Goal: Task Accomplishment & Management: Use online tool/utility

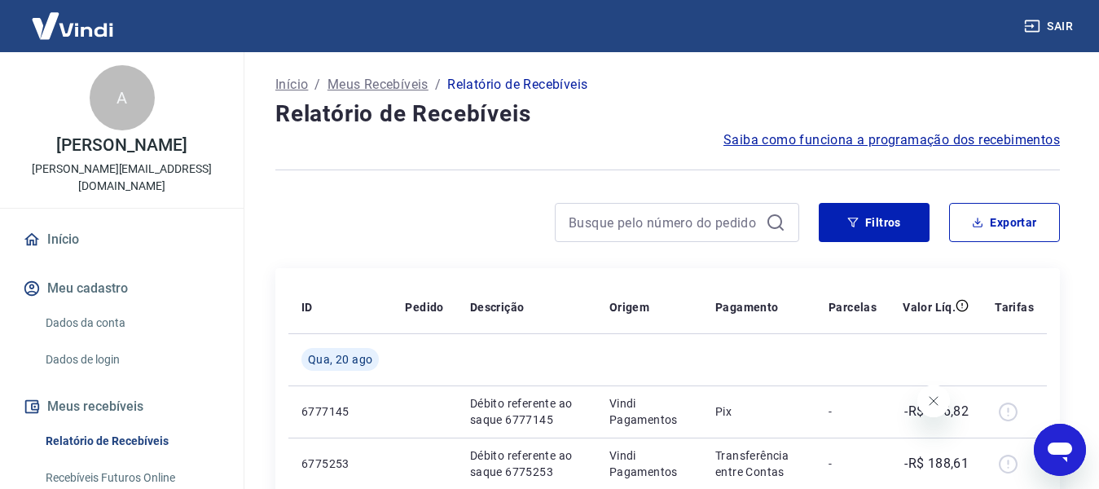
scroll to position [178, 0]
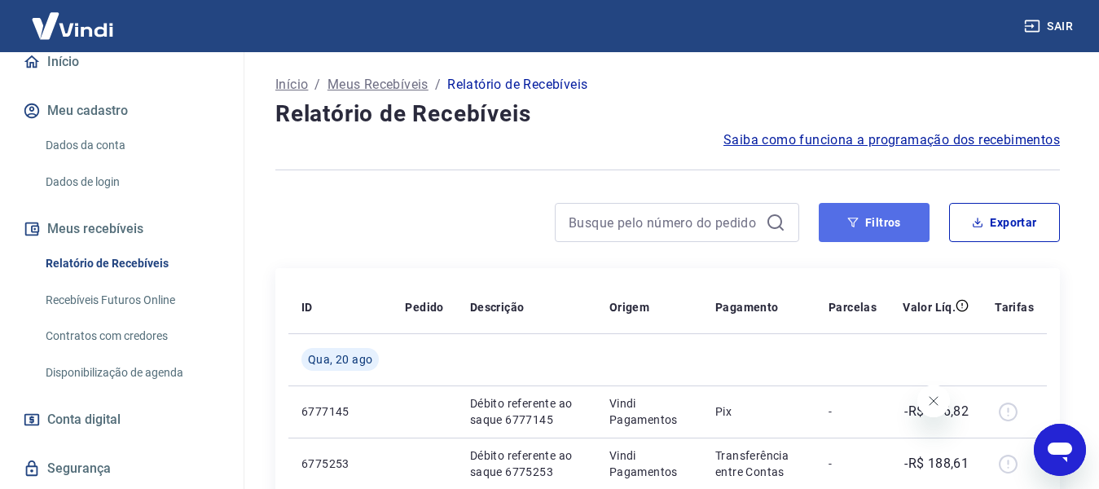
click at [857, 213] on button "Filtros" at bounding box center [874, 222] width 111 height 39
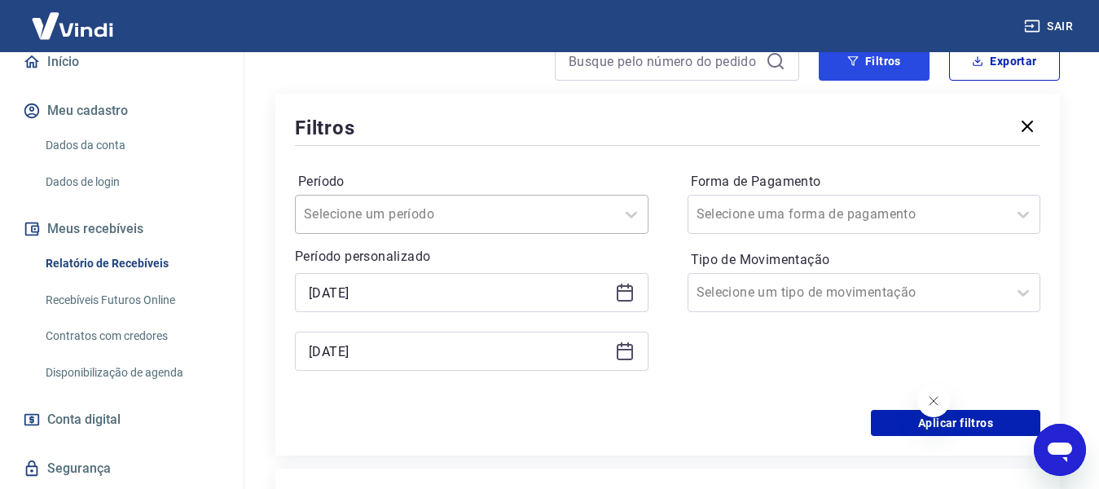
scroll to position [163, 0]
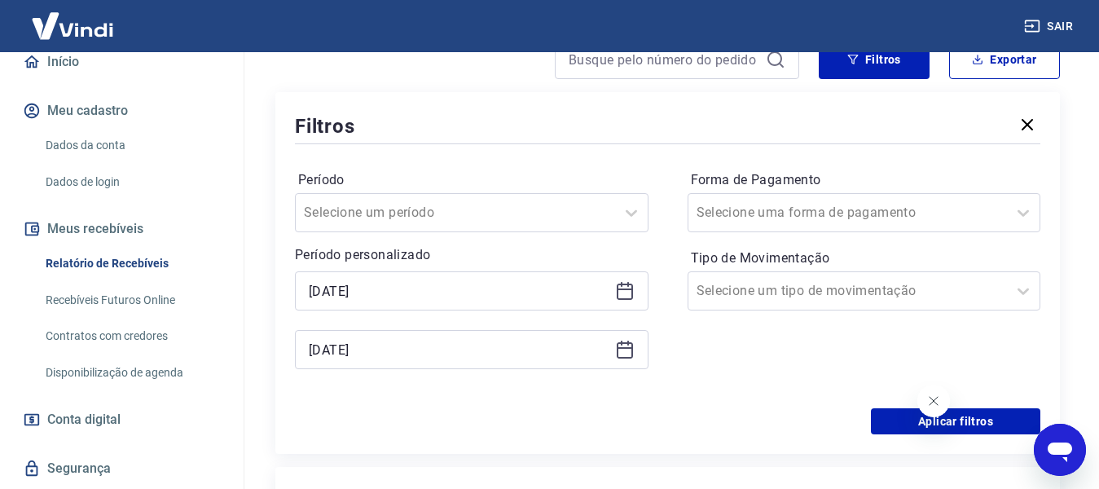
click at [619, 292] on icon at bounding box center [625, 291] width 20 height 20
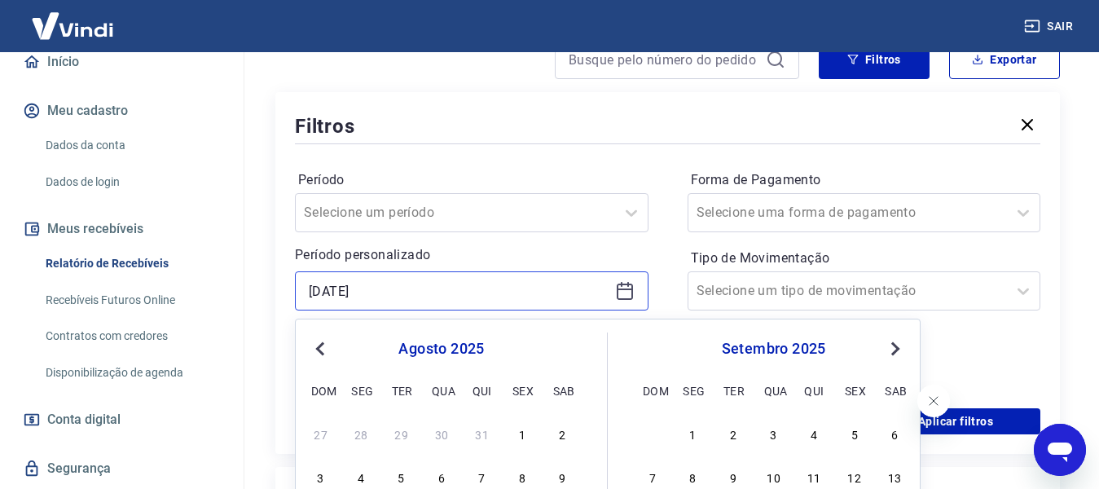
scroll to position [407, 0]
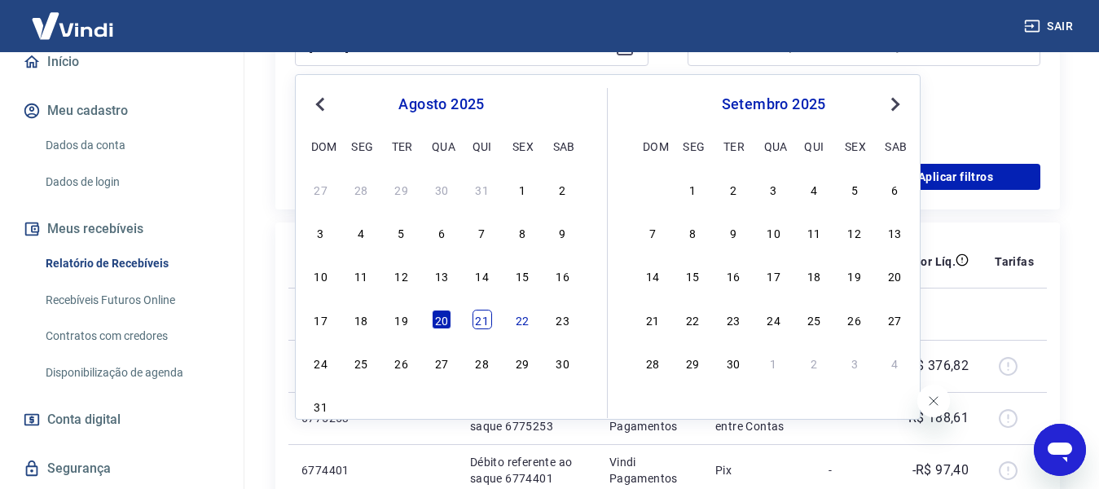
click at [478, 327] on div "21" at bounding box center [483, 320] width 20 height 20
type input "[DATE]"
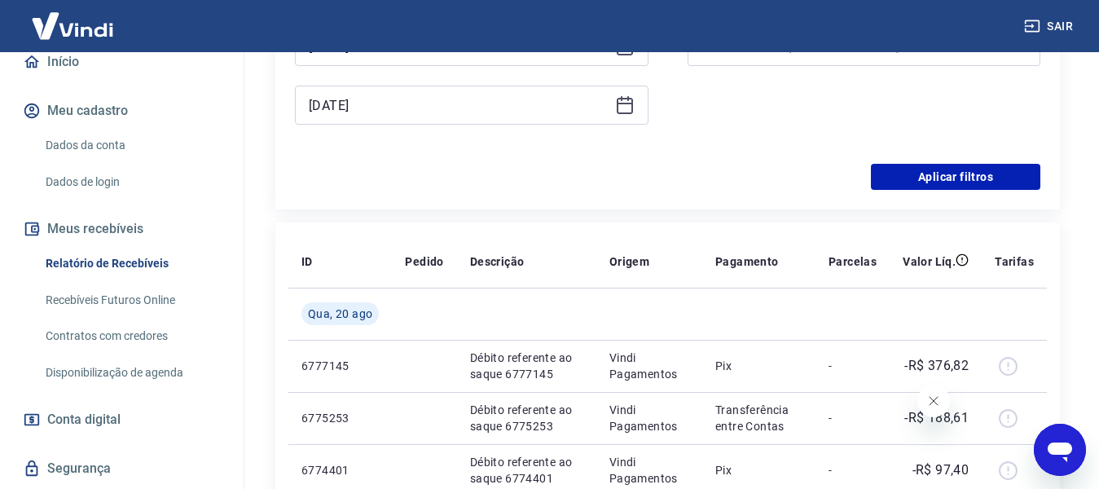
click at [616, 112] on icon at bounding box center [625, 105] width 20 height 20
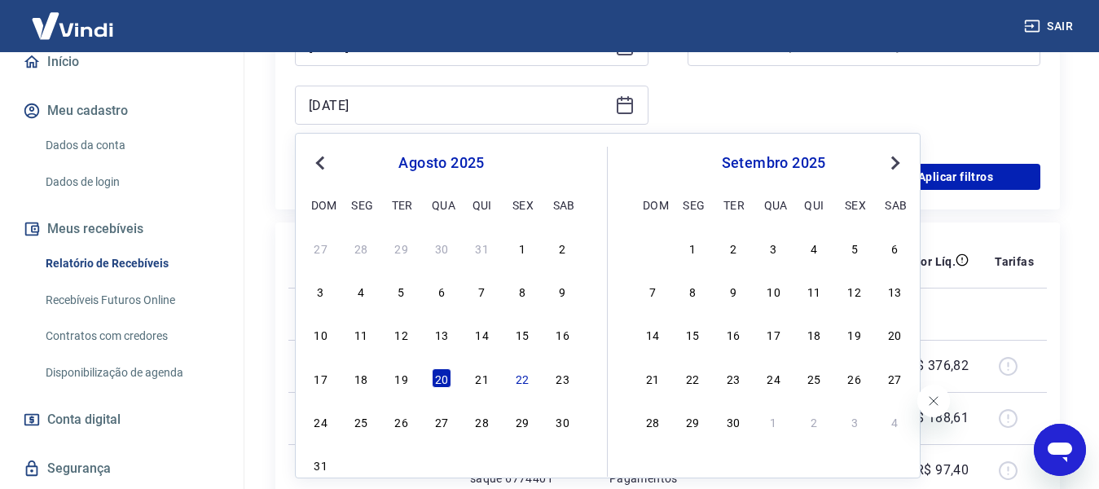
click at [468, 384] on div "17 18 19 20 21 22 23" at bounding box center [442, 378] width 266 height 24
click at [473, 381] on div "21" at bounding box center [483, 378] width 20 height 20
type input "[DATE]"
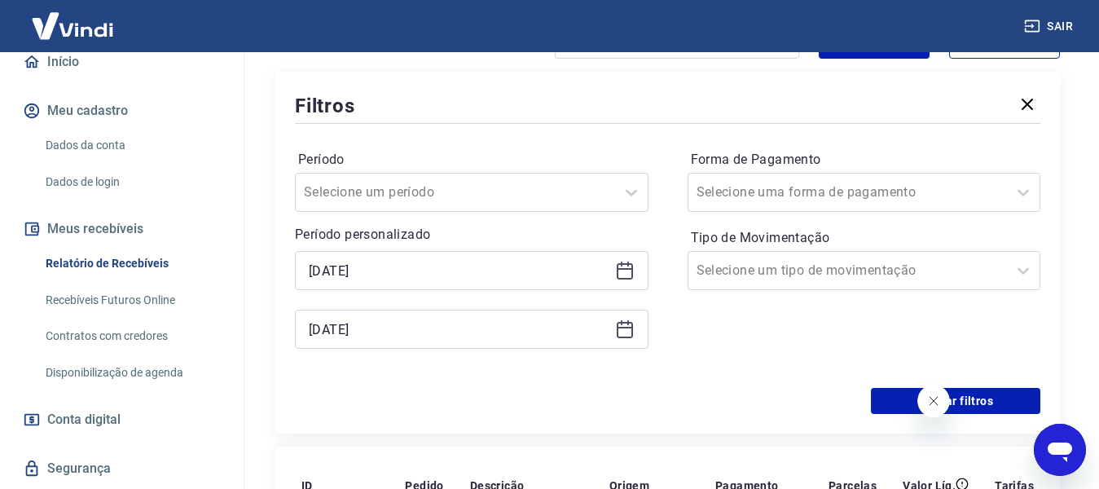
scroll to position [163, 0]
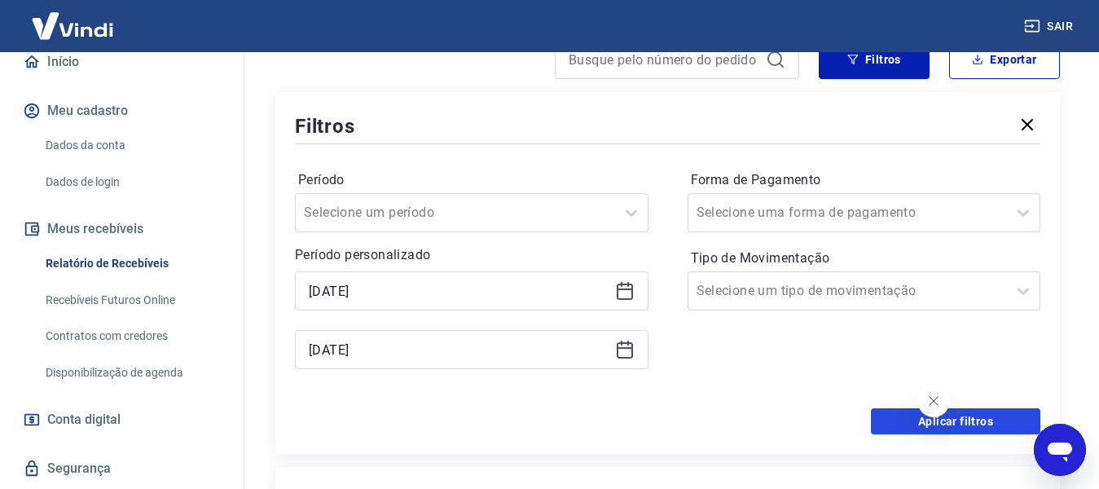
drag, startPoint x: 895, startPoint y: 428, endPoint x: 513, endPoint y: 228, distance: 431.2
click at [902, 428] on button "Aplicar filtros" at bounding box center [955, 421] width 169 height 26
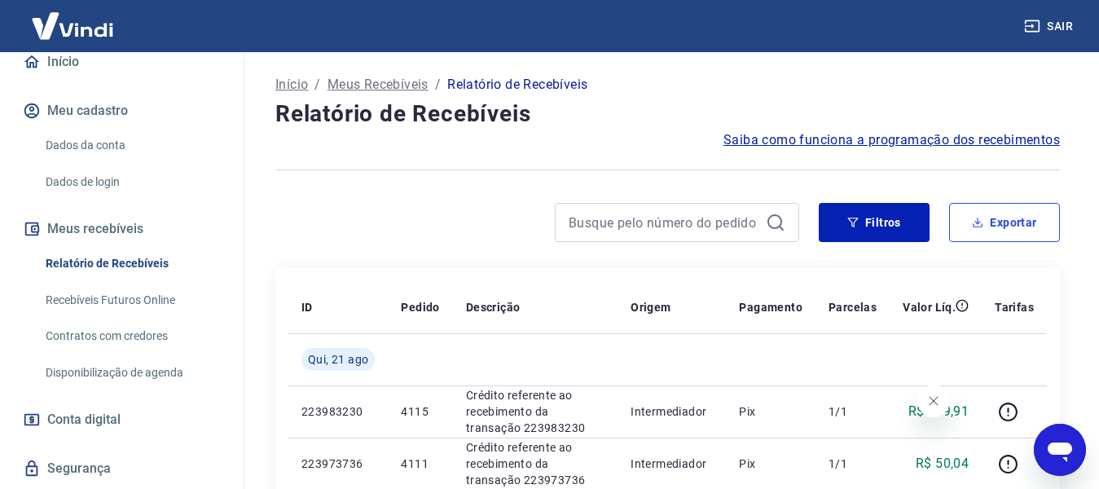
click at [972, 231] on button "Exportar" at bounding box center [1004, 222] width 111 height 39
type input "[DATE]"
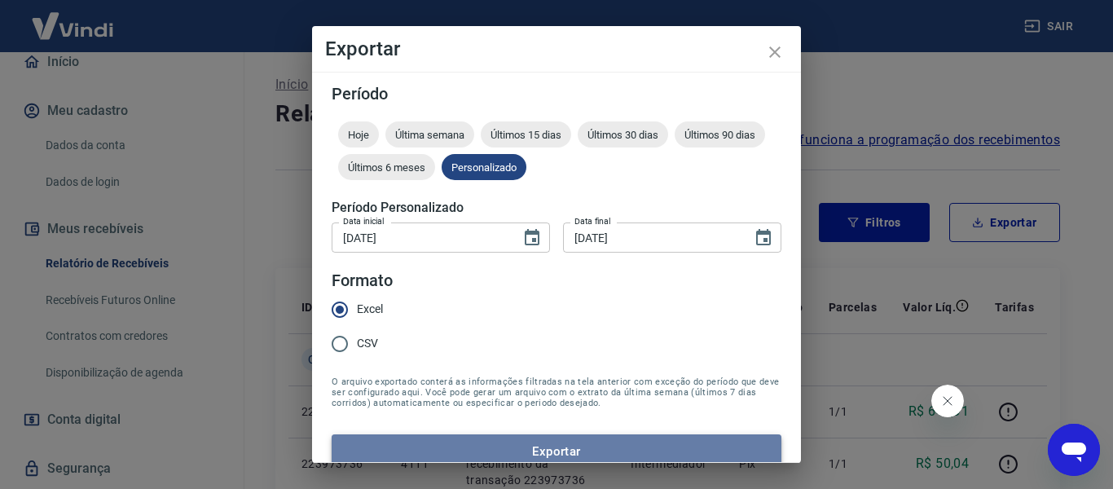
click at [560, 447] on button "Exportar" at bounding box center [557, 451] width 450 height 34
